Goal: Task Accomplishment & Management: Manage account settings

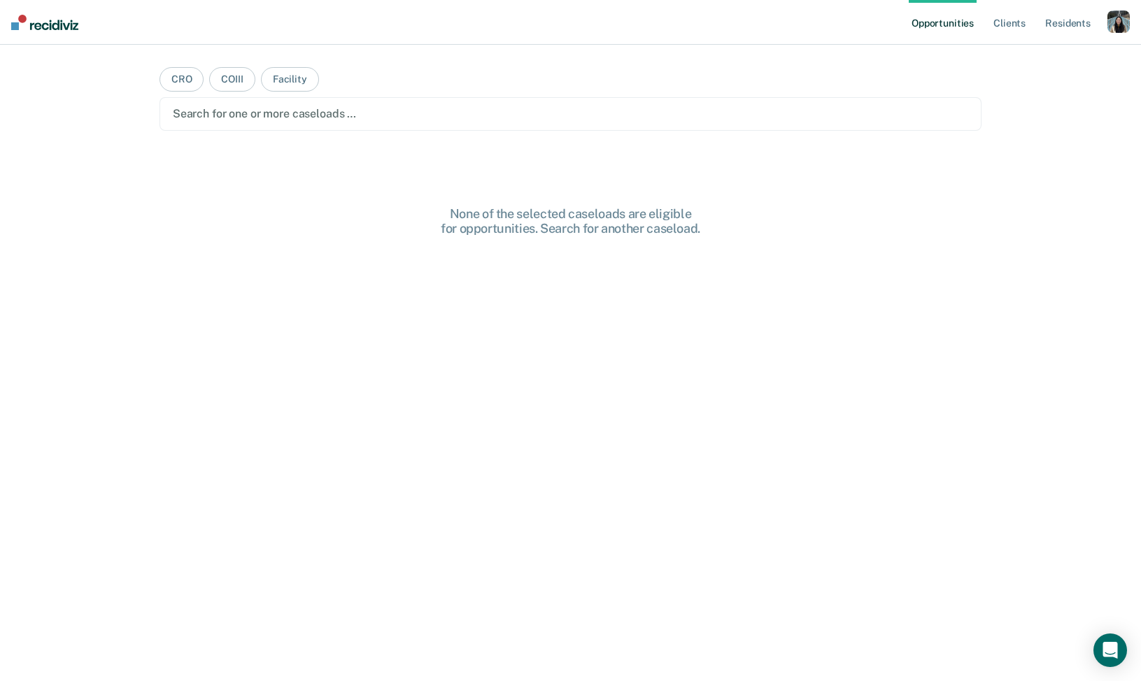
click at [1108, 19] on div "button" at bounding box center [1118, 21] width 22 height 22
click at [1023, 48] on div "Profile How it works Log Out" at bounding box center [1062, 74] width 135 height 69
click at [1023, 57] on link "Profile" at bounding box center [1062, 57] width 113 height 12
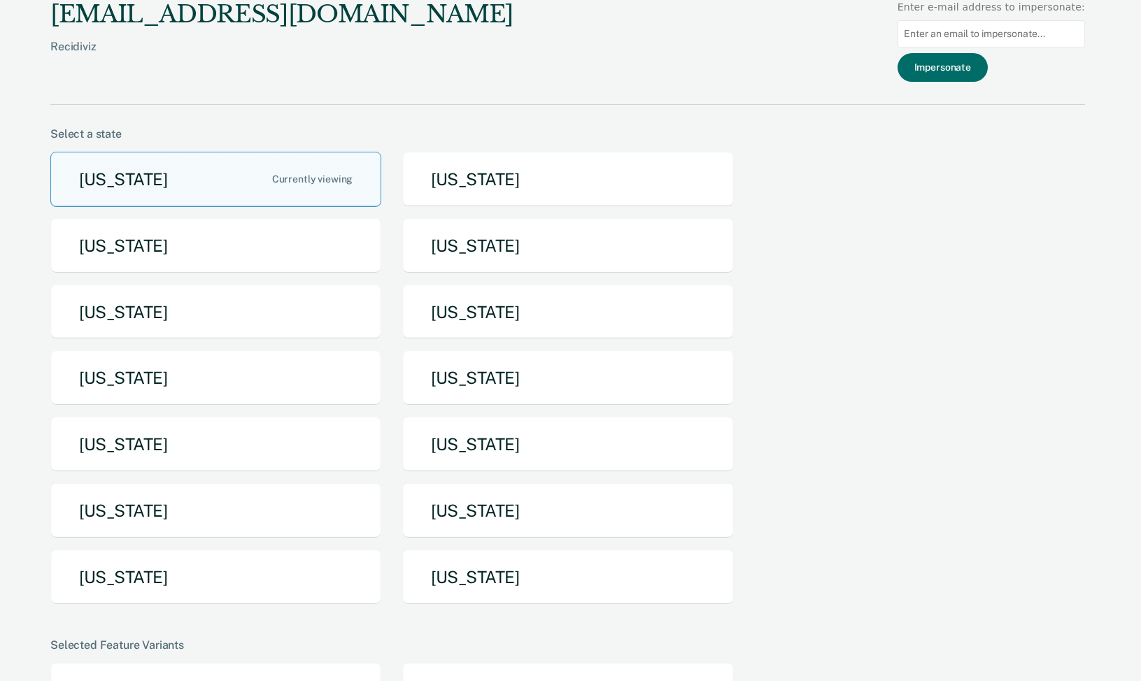
click at [970, 34] on input at bounding box center [990, 33] width 187 height 27
paste input "[EMAIL_ADDRESS][DOMAIN_NAME][US_STATE]"
type input "[EMAIL_ADDRESS][DOMAIN_NAME][US_STATE]"
click at [963, 72] on button "Impersonate" at bounding box center [942, 67] width 90 height 29
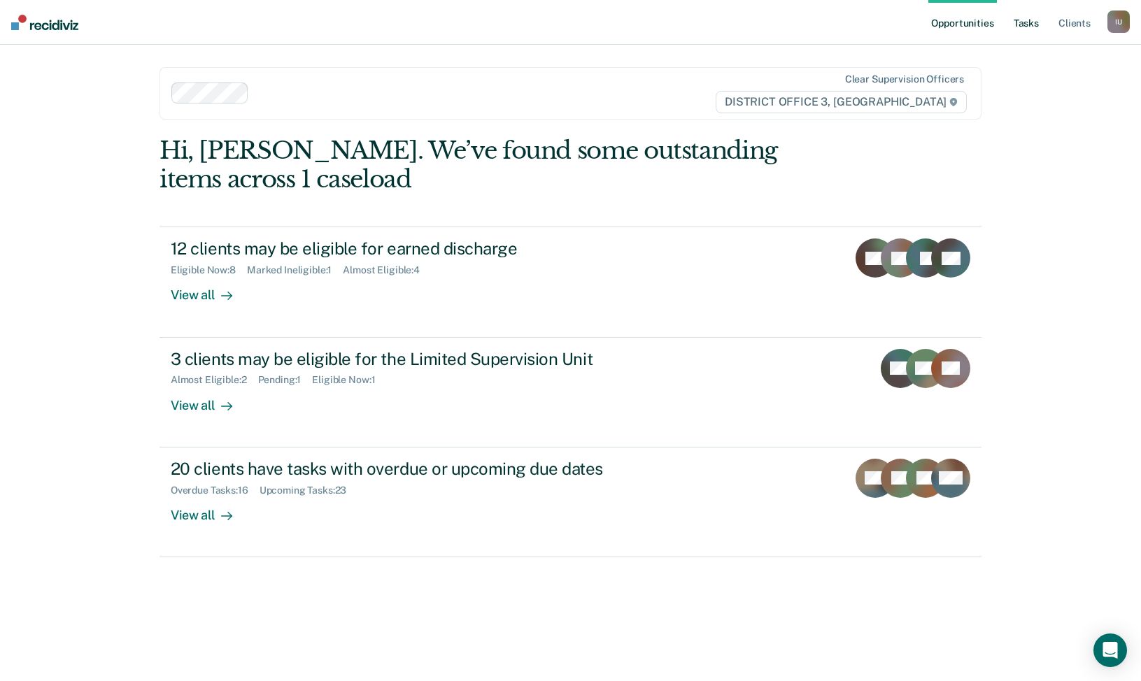
click at [1026, 13] on link "Tasks" at bounding box center [1026, 22] width 31 height 45
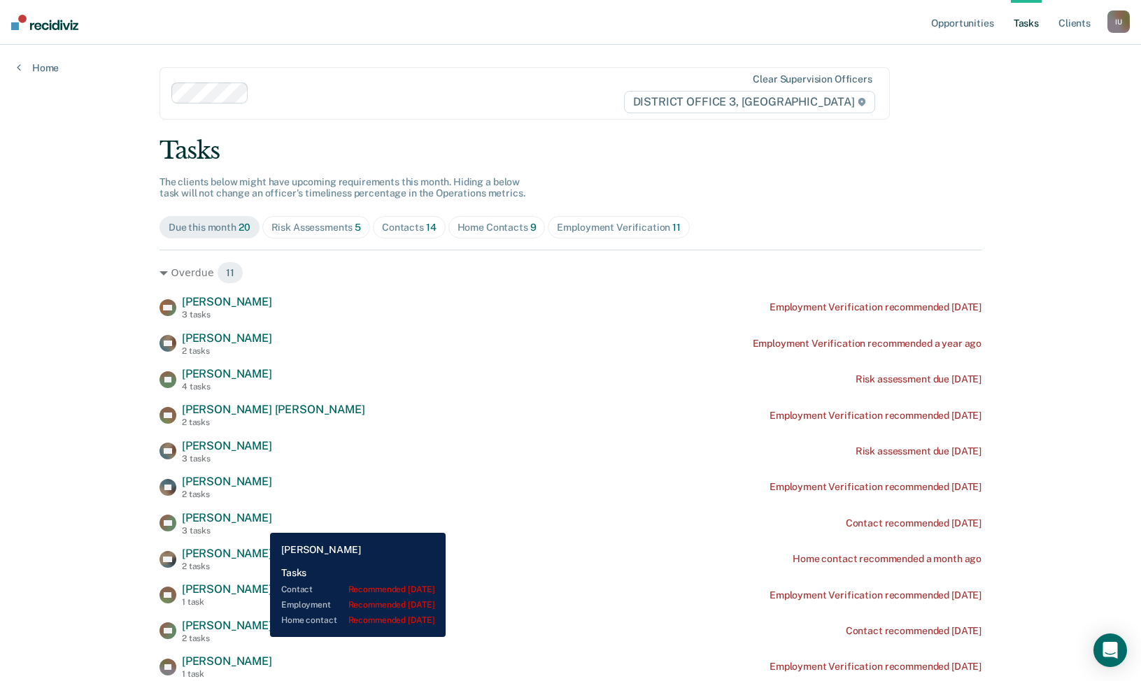
click at [260, 523] on div "AG [PERSON_NAME] 3 tasks Contact recommended [DATE]" at bounding box center [570, 523] width 822 height 24
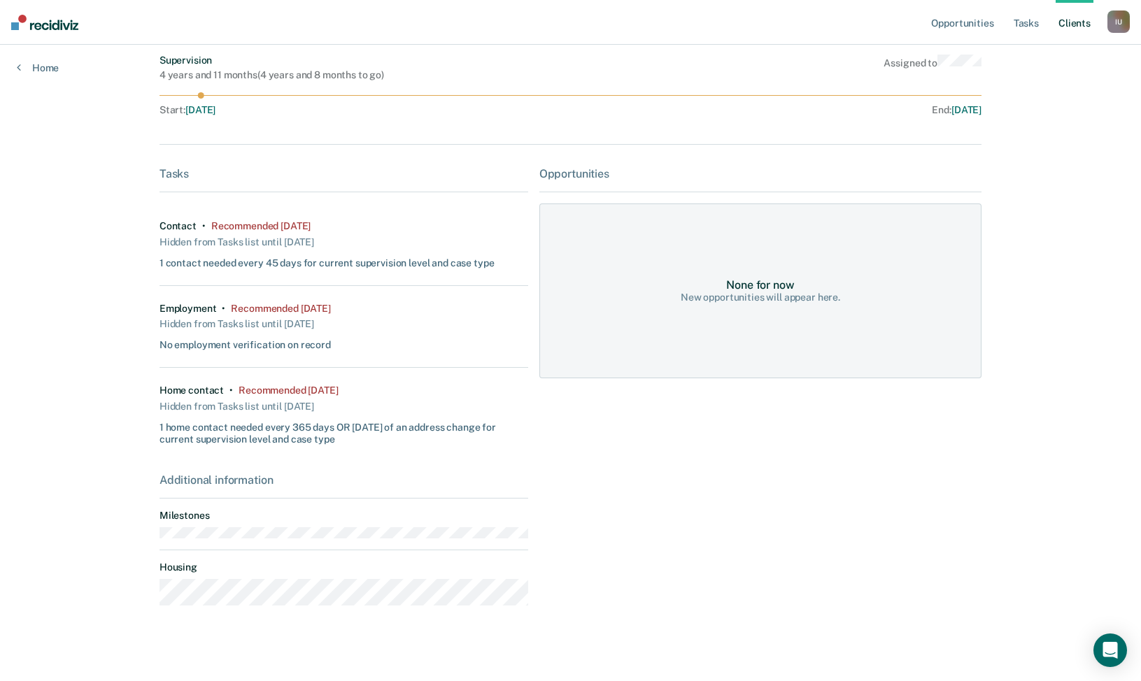
scroll to position [113, 0]
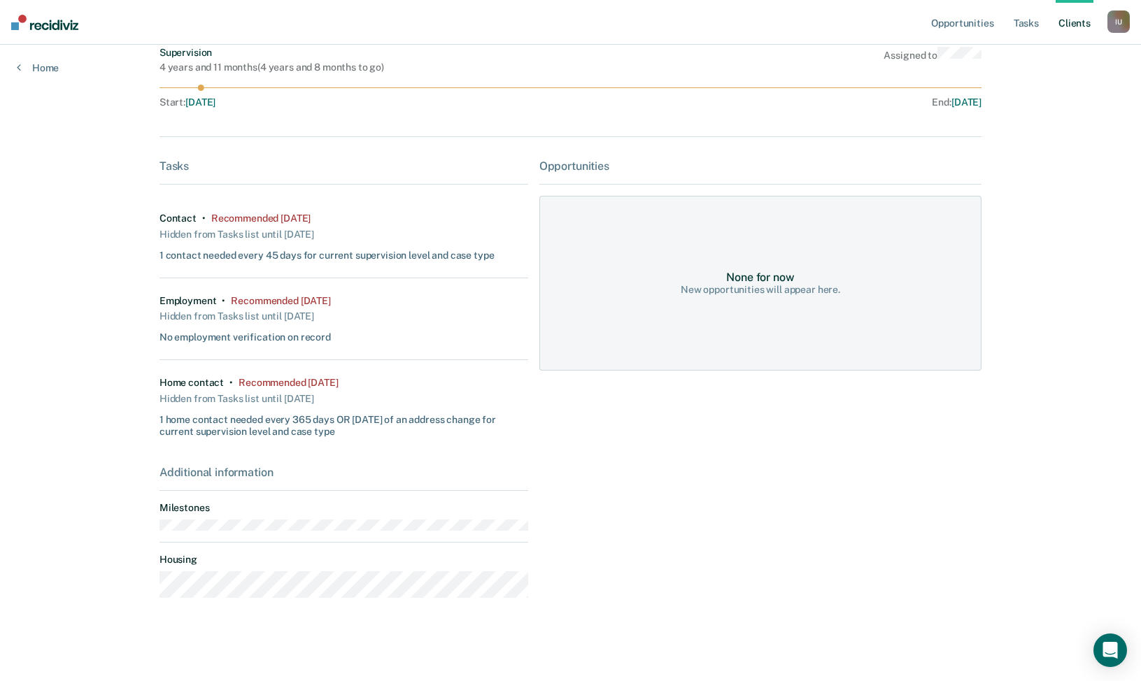
click at [1114, 20] on div "I U" at bounding box center [1118, 21] width 22 height 22
click at [1045, 58] on link "Profile" at bounding box center [1062, 57] width 113 height 12
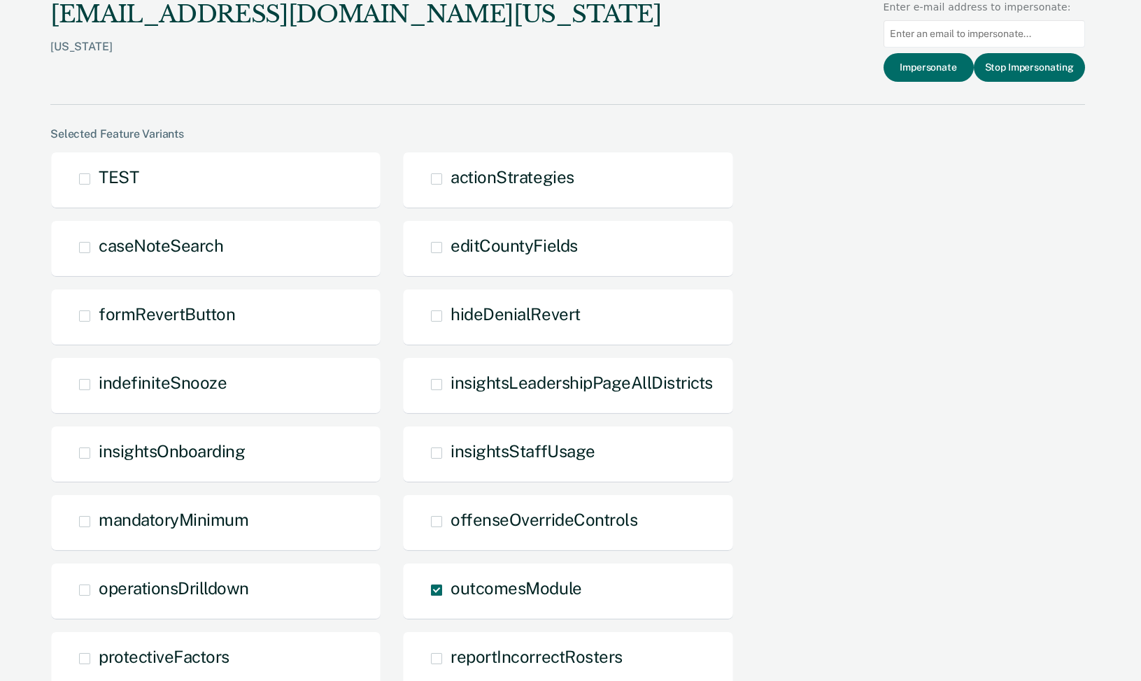
click at [960, 39] on input at bounding box center [983, 33] width 201 height 27
paste input "[EMAIL_ADDRESS][US_STATE][DOMAIN_NAME]"
type input "[EMAIL_ADDRESS][US_STATE][DOMAIN_NAME]"
click at [946, 66] on button "Impersonate" at bounding box center [928, 67] width 90 height 29
